Goal: Complete application form

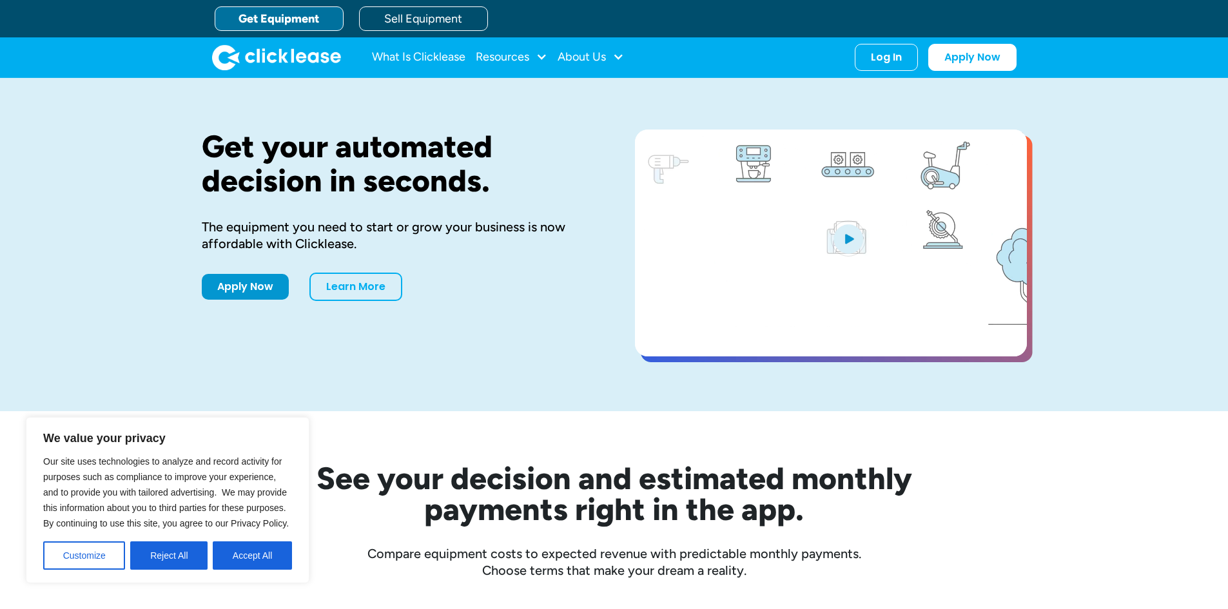
click at [322, 27] on link "Get Equipment" at bounding box center [279, 18] width 129 height 25
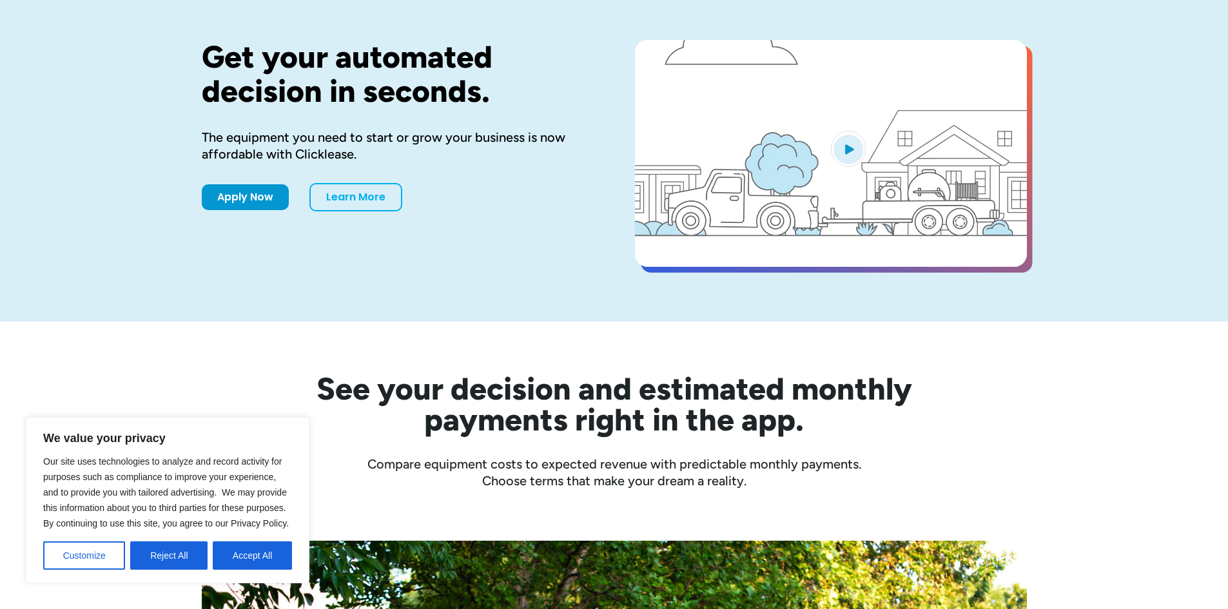
scroll to position [258, 0]
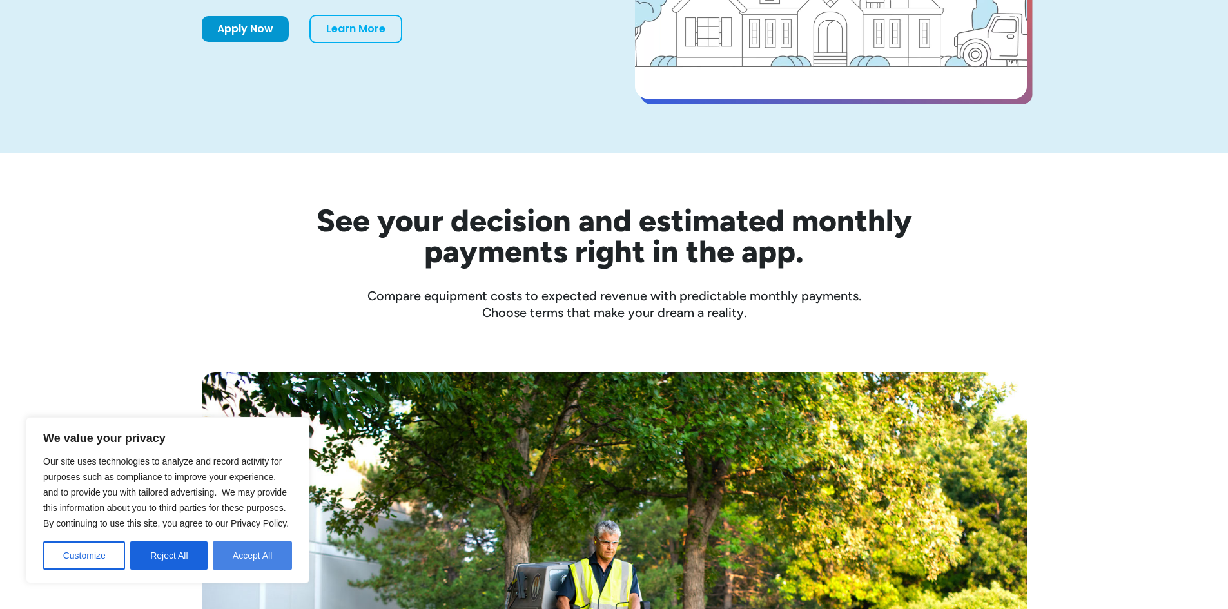
click at [242, 567] on button "Accept All" at bounding box center [252, 556] width 79 height 28
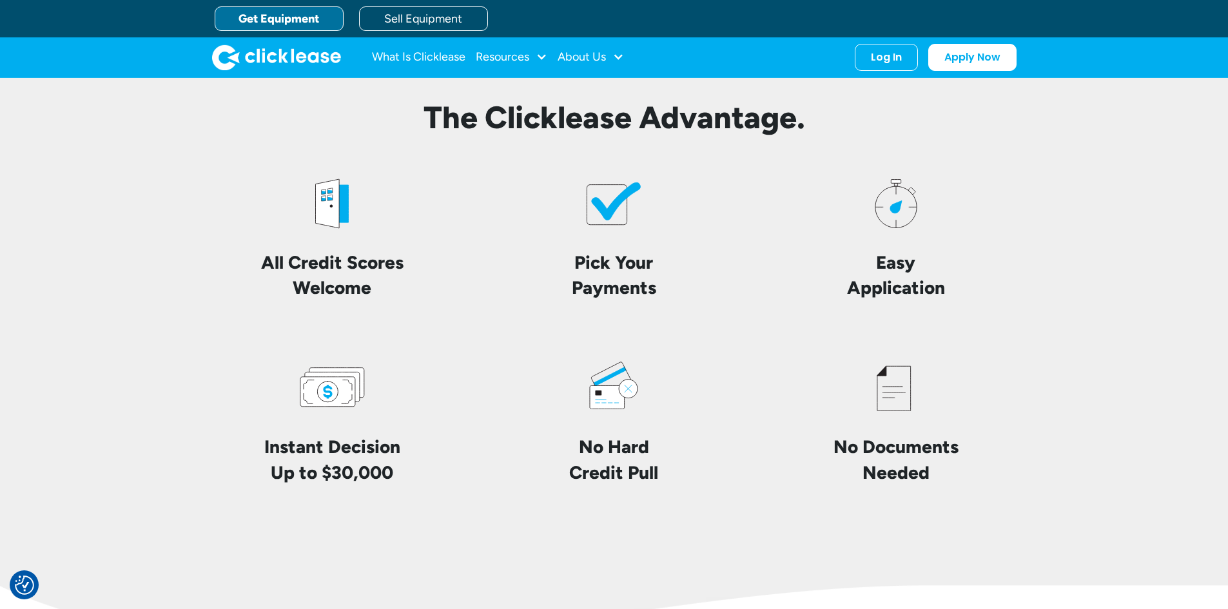
scroll to position [2936, 0]
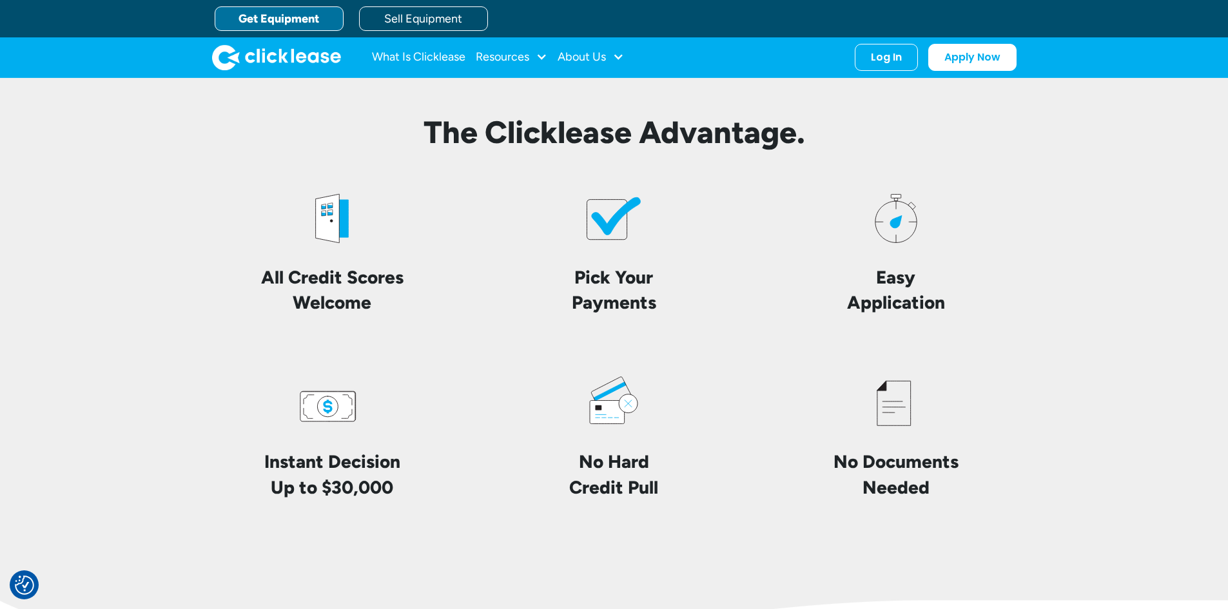
click at [295, 26] on link "Get Equipment" at bounding box center [279, 18] width 129 height 25
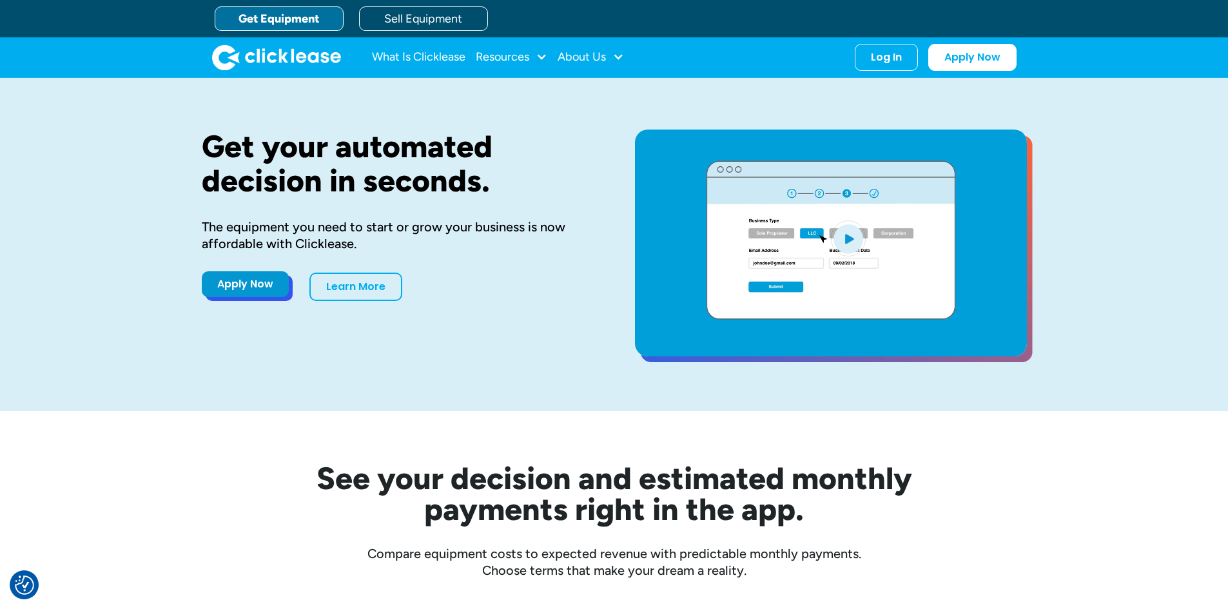
click at [249, 284] on link "Apply Now" at bounding box center [245, 284] width 87 height 26
